Goal: Information Seeking & Learning: Learn about a topic

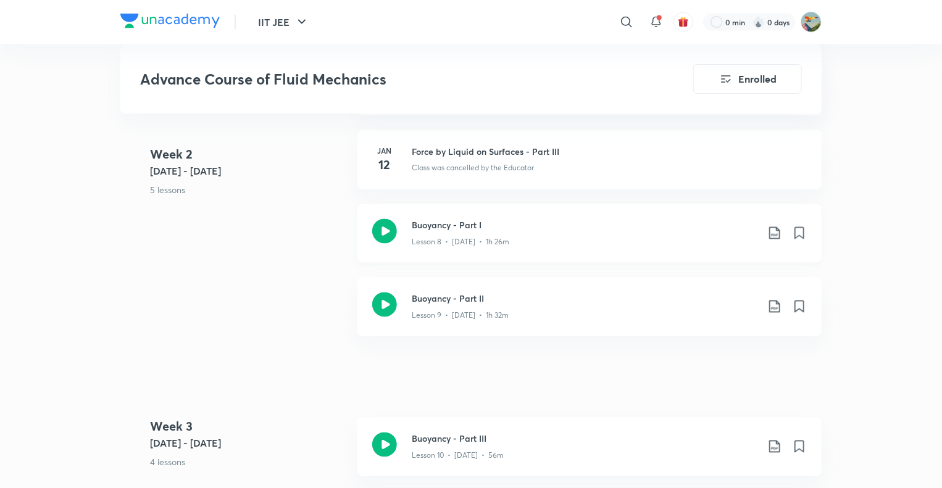
scroll to position [1019, 0]
click at [484, 312] on p "Lesson 9 • [DATE] • 1h 32m" at bounding box center [460, 317] width 97 height 11
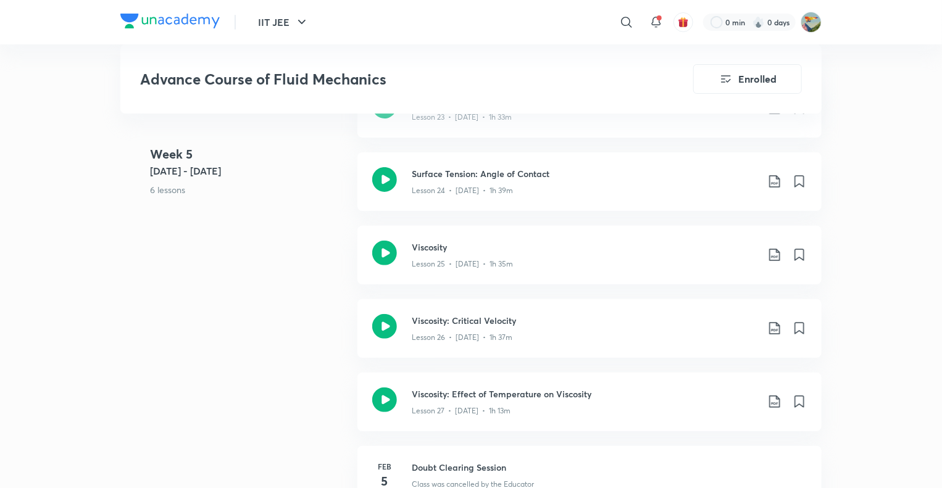
scroll to position [2449, 0]
click at [771, 247] on icon at bounding box center [774, 254] width 15 height 15
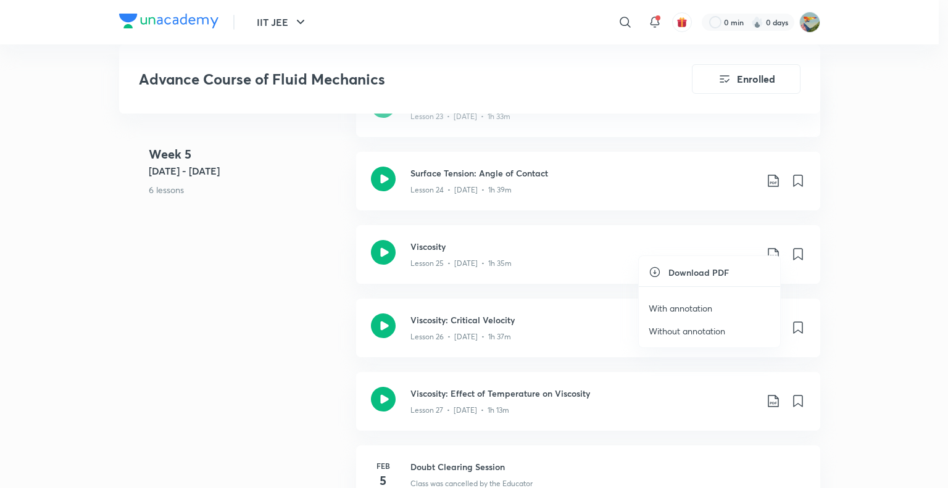
click at [680, 310] on p "With annotation" at bounding box center [681, 308] width 64 height 13
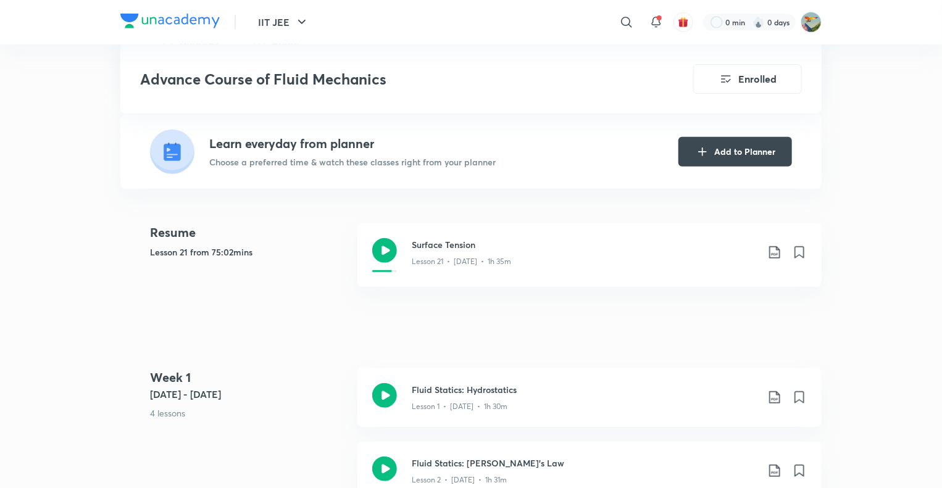
scroll to position [351, 0]
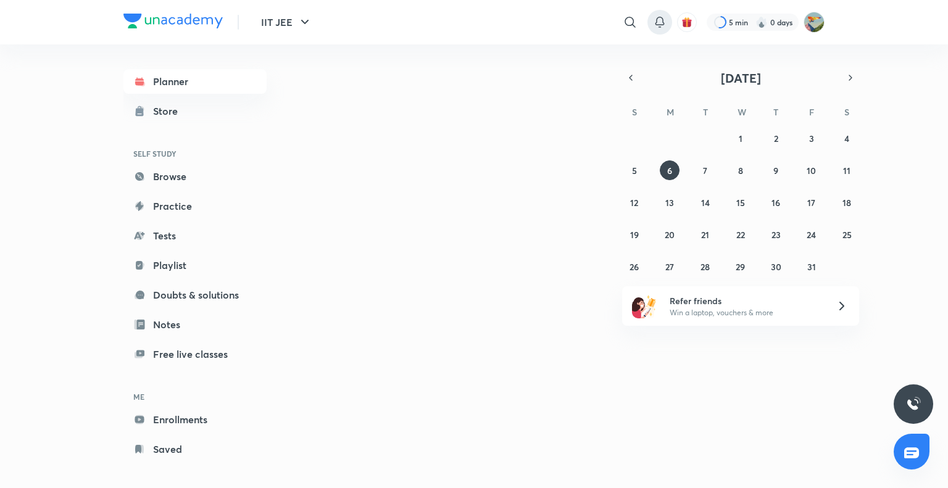
click at [654, 22] on icon at bounding box center [659, 22] width 15 height 15
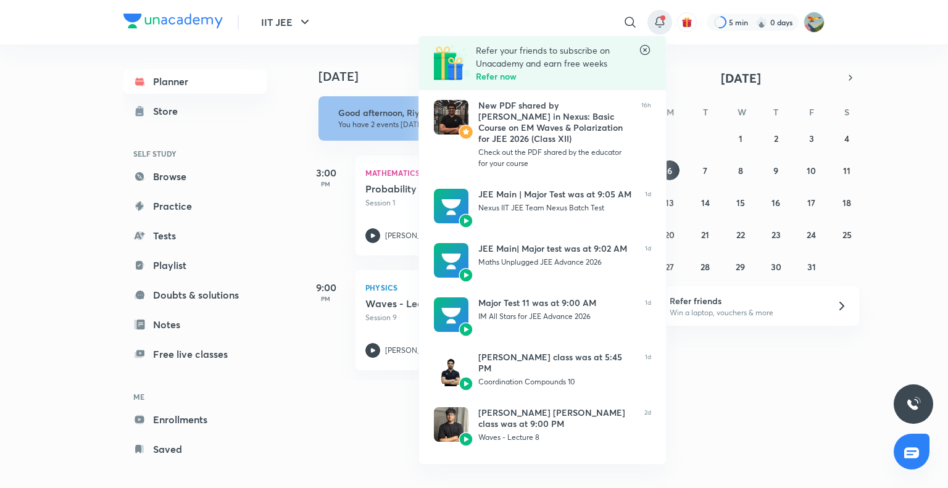
click at [623, 16] on div at bounding box center [474, 244] width 948 height 488
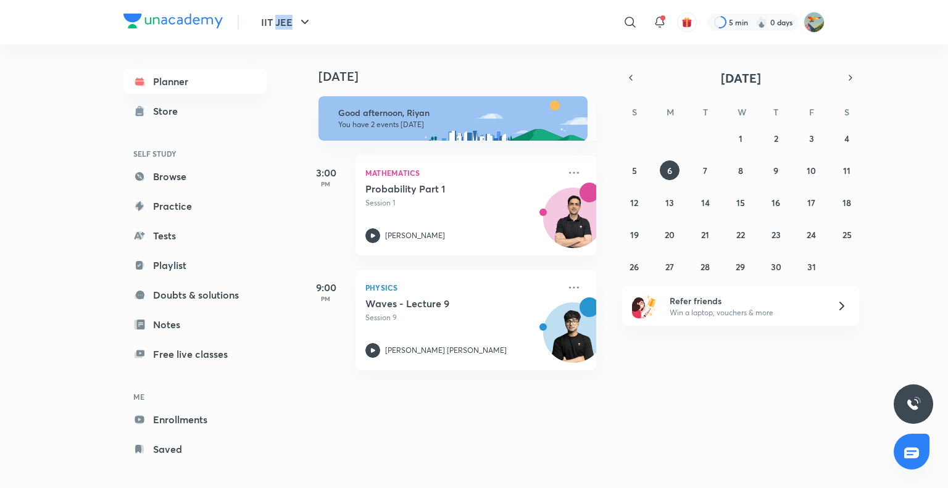
click at [623, 16] on icon at bounding box center [630, 22] width 15 height 15
type input "janardhan sir"
click at [536, 54] on div "janardhan sir" at bounding box center [528, 50] width 227 height 30
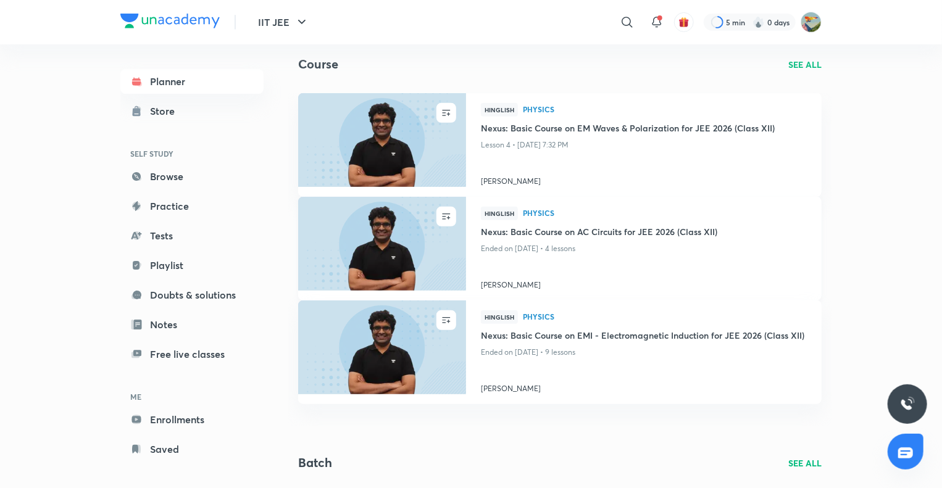
scroll to position [397, 0]
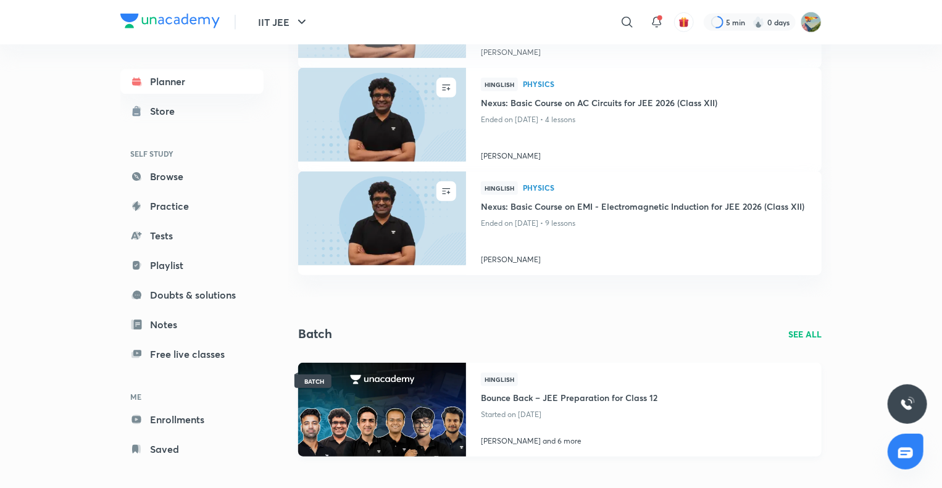
click at [576, 394] on h4 "Bounce Back – JEE Preparation for Class 12" at bounding box center [569, 396] width 176 height 20
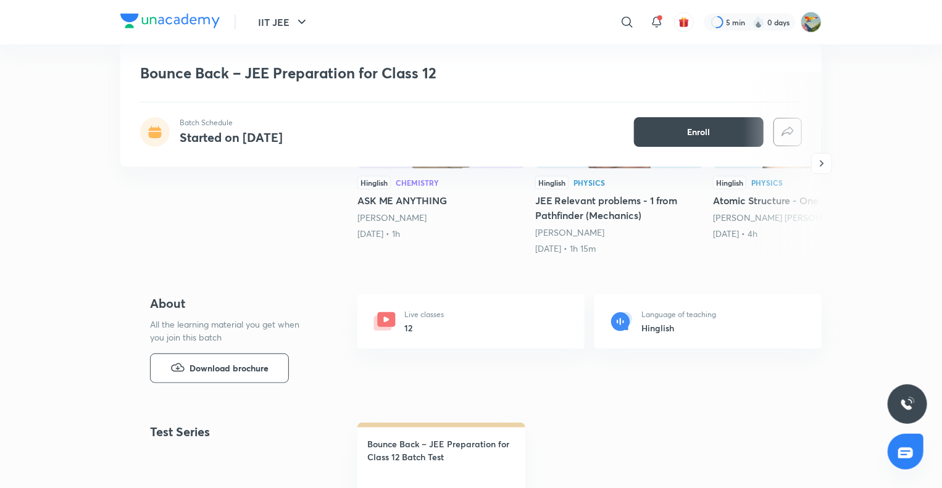
scroll to position [301, 0]
click at [499, 326] on div "Live classes 12" at bounding box center [470, 322] width 227 height 54
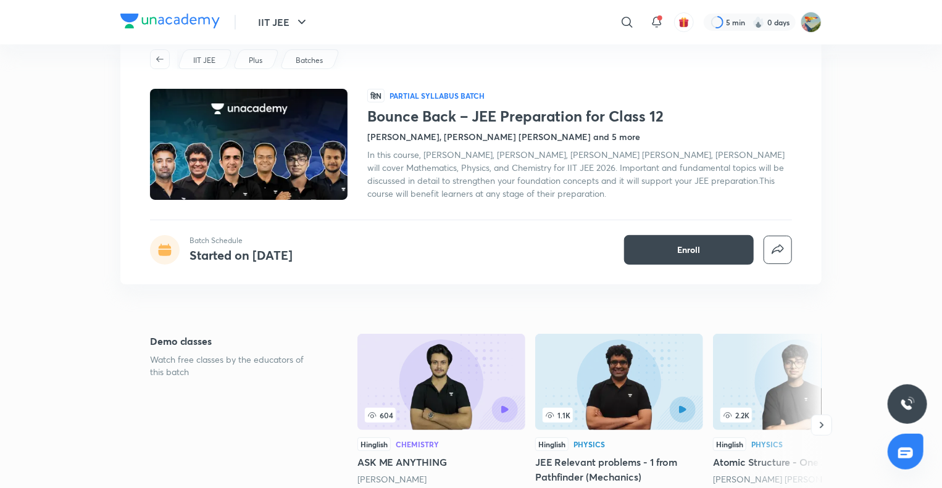
scroll to position [0, 0]
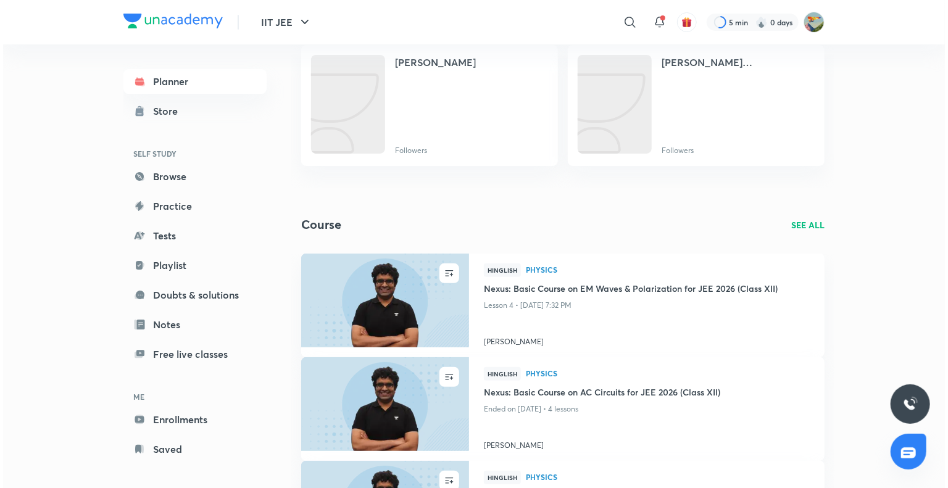
scroll to position [109, 0]
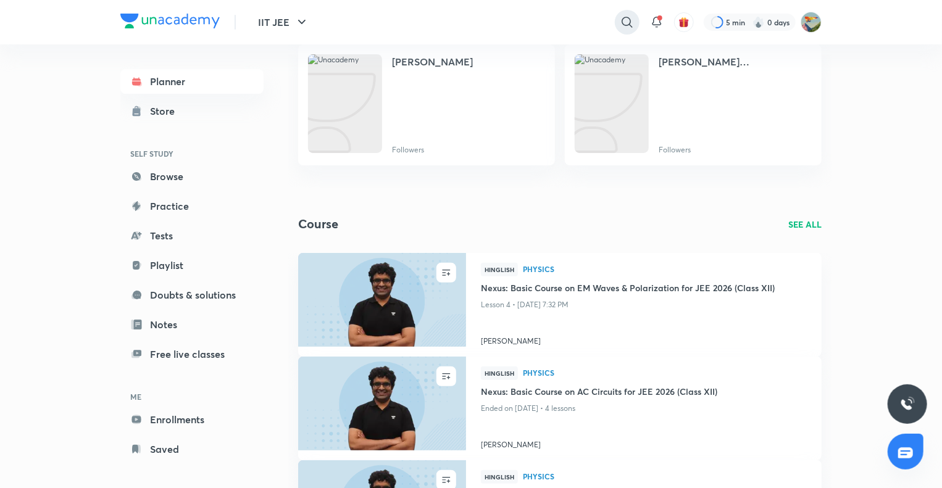
click at [623, 23] on icon at bounding box center [627, 22] width 15 height 15
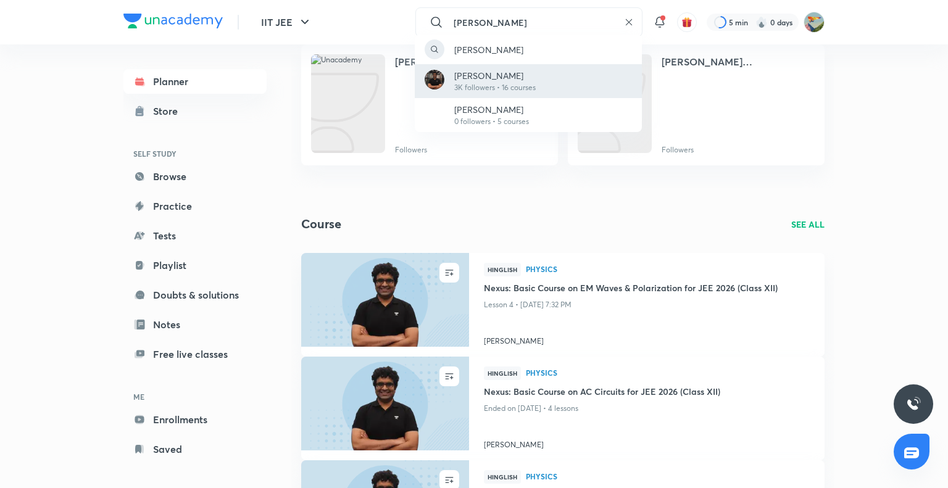
type input "Janardanudu Thallaparthi"
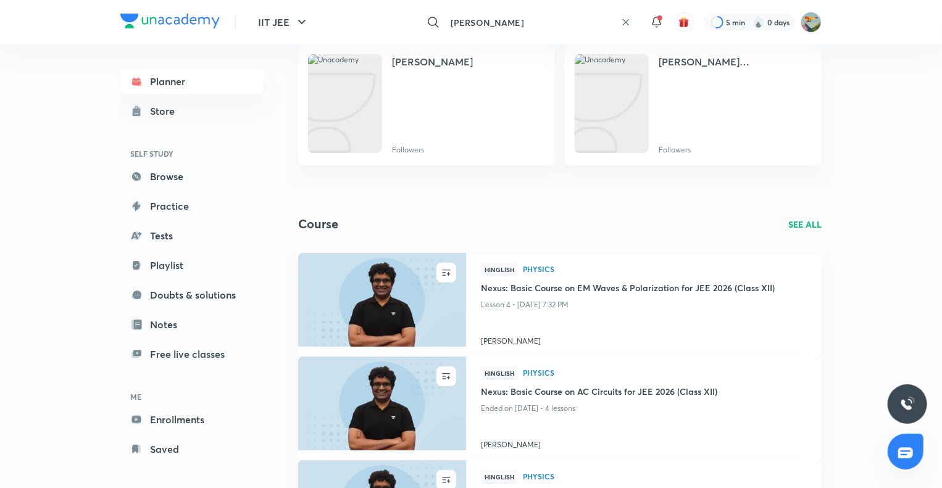
click at [571, 27] on input "Janardanudu Thallaparthi" at bounding box center [531, 22] width 170 height 33
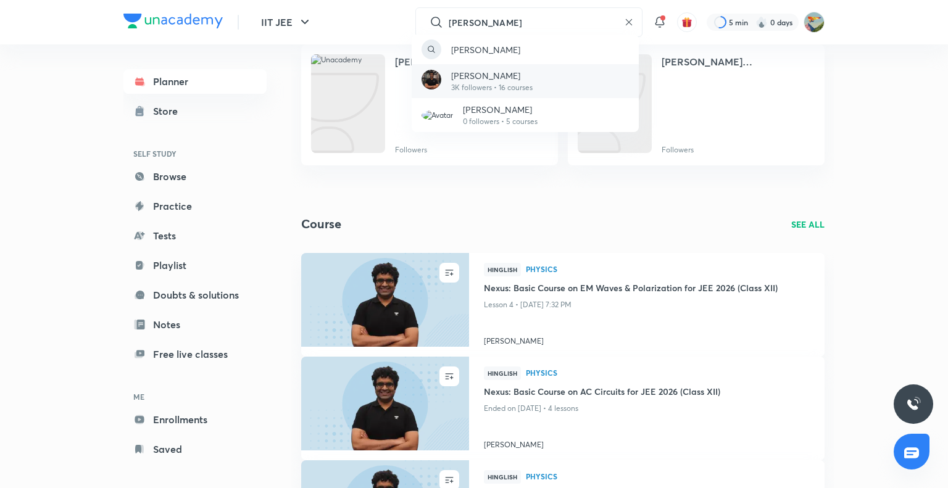
click at [528, 83] on p "3K followers • 16 courses" at bounding box center [491, 87] width 81 height 11
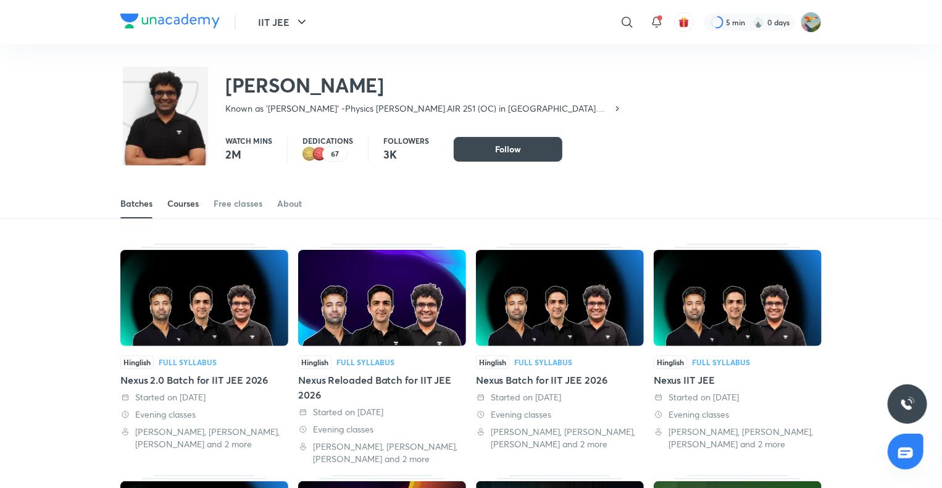
click at [194, 199] on div "Courses" at bounding box center [182, 203] width 31 height 12
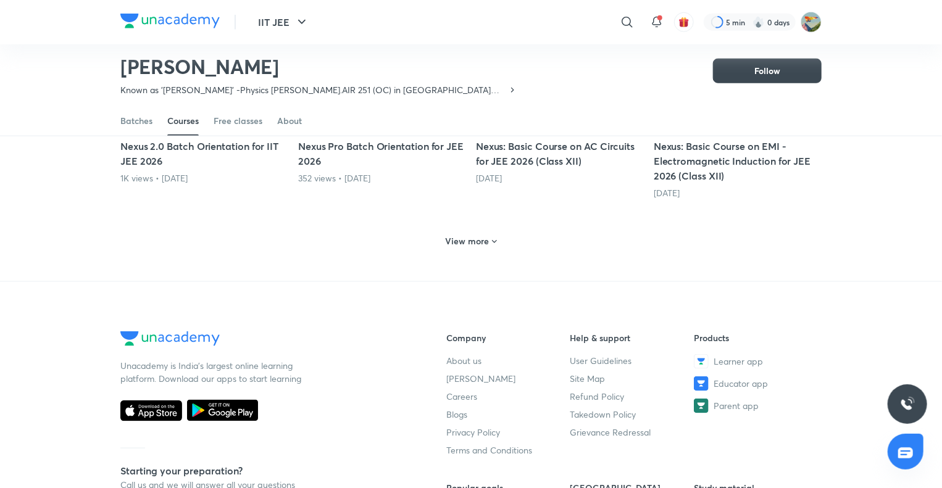
scroll to position [642, 0]
click at [463, 236] on h6 "View more" at bounding box center [468, 240] width 44 height 12
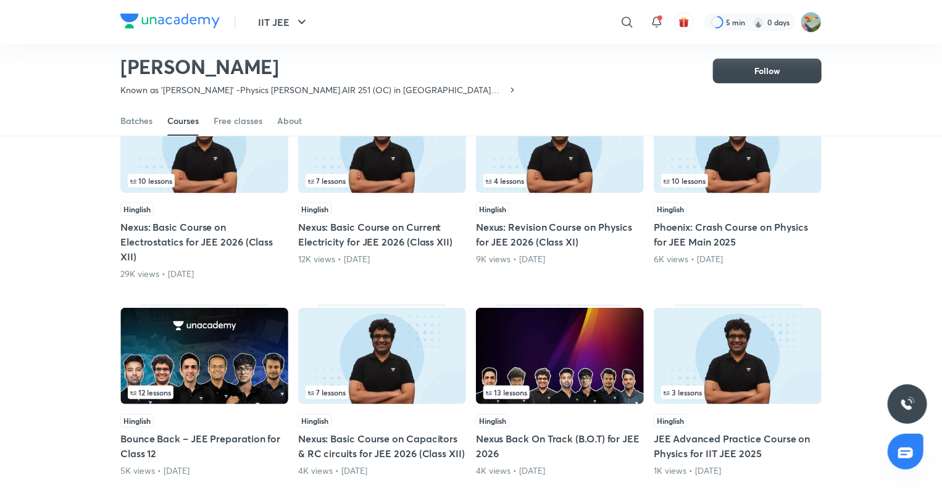
scroll to position [0, 0]
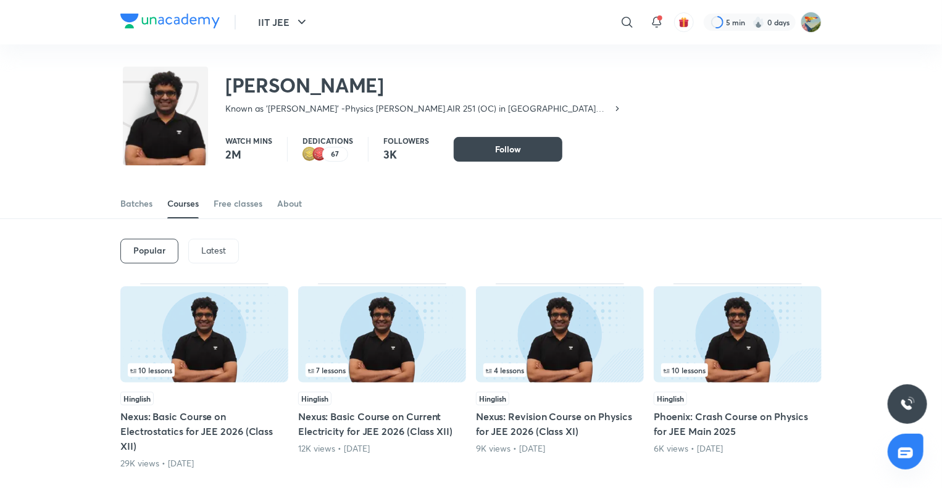
click at [236, 249] on div "Latest" at bounding box center [213, 251] width 51 height 25
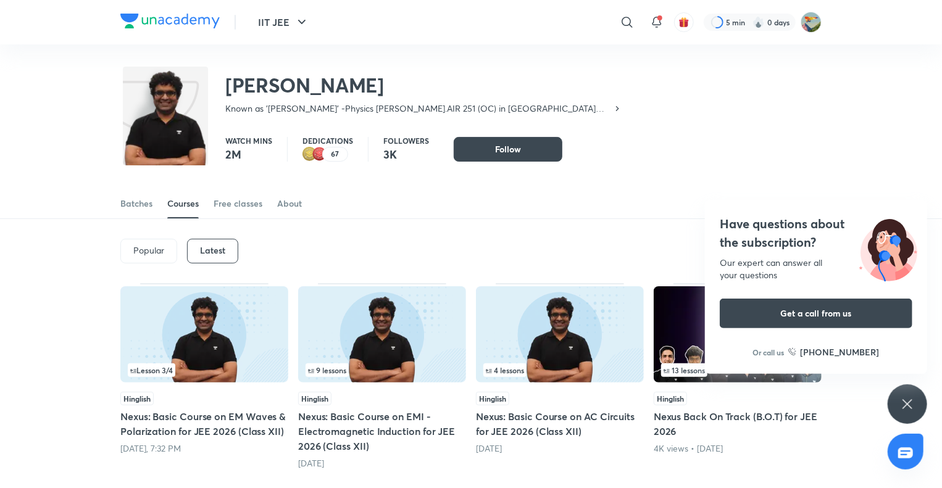
click at [917, 399] on div "Have questions about the subscription? Our expert can answer all your questions…" at bounding box center [906, 403] width 39 height 39
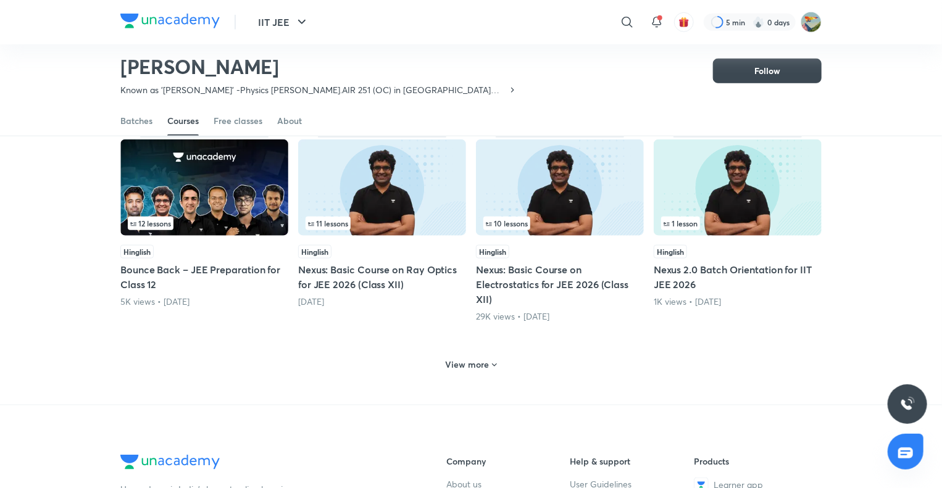
scroll to position [532, 0]
click at [507, 366] on div "View more" at bounding box center [470, 364] width 701 height 32
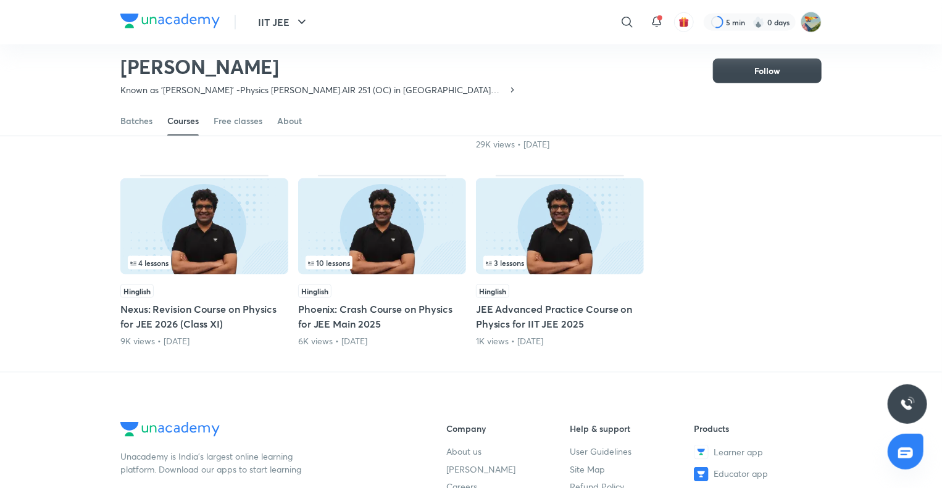
scroll to position [703, 0]
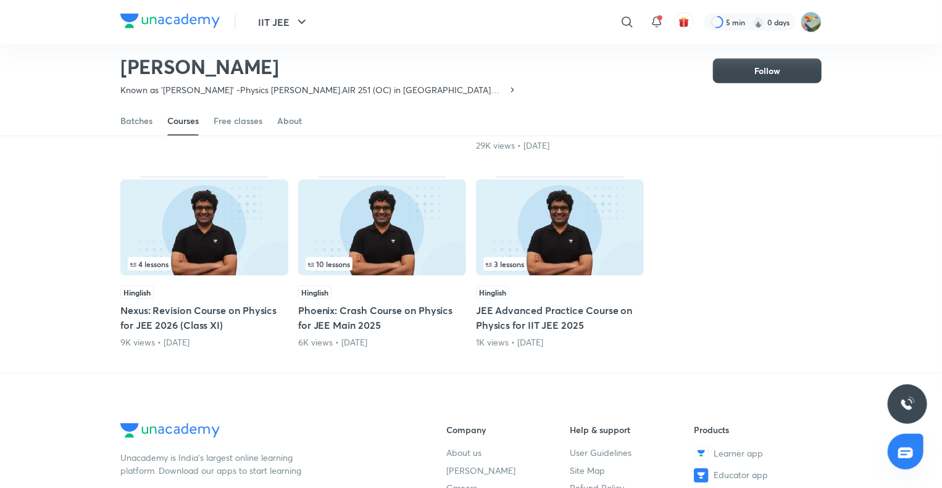
click at [385, 231] on img at bounding box center [382, 228] width 168 height 96
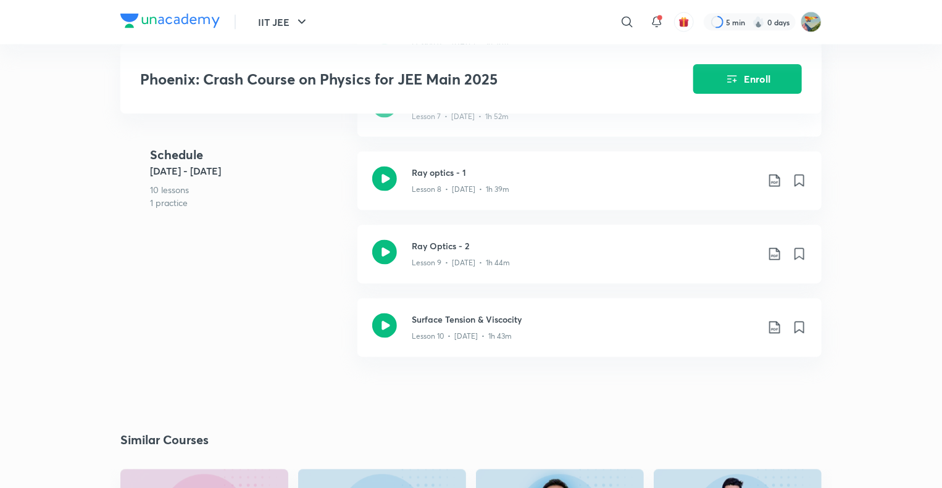
scroll to position [1009, 0]
click at [445, 327] on h3 "Surface Tension & Viscocity" at bounding box center [585, 320] width 346 height 13
